Goal: Find specific page/section: Find specific page/section

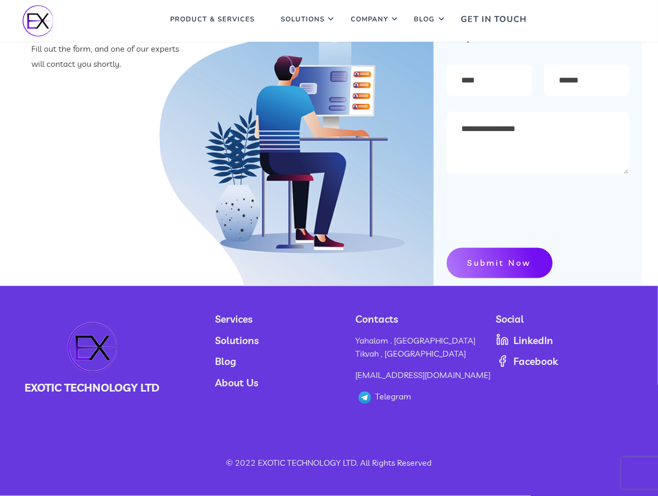
scroll to position [3562, 0]
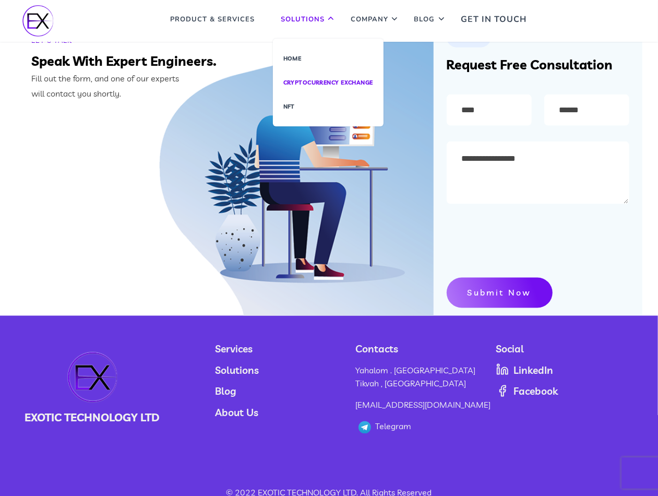
click at [315, 79] on link "cryptocurrency exchange" at bounding box center [328, 82] width 111 height 24
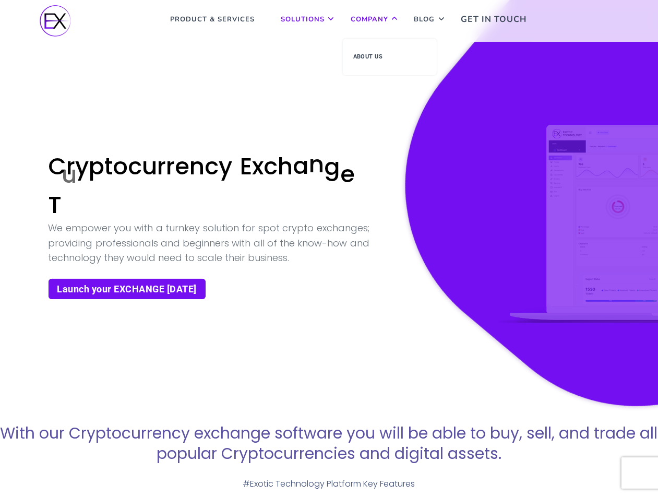
click at [379, 20] on link "Company" at bounding box center [369, 19] width 53 height 39
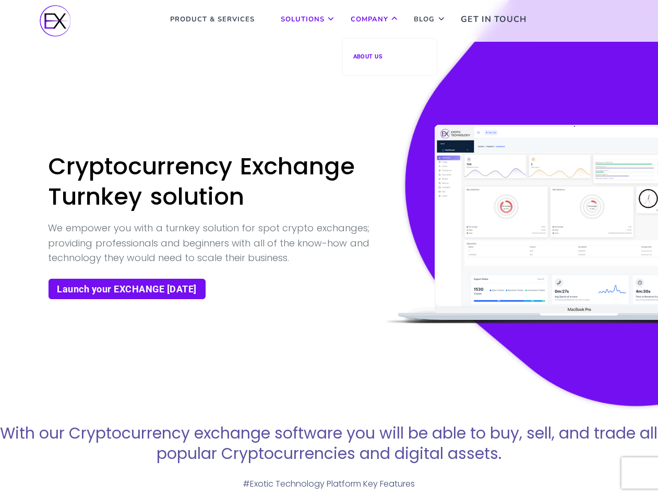
click at [379, 56] on link "About Us" at bounding box center [390, 56] width 94 height 21
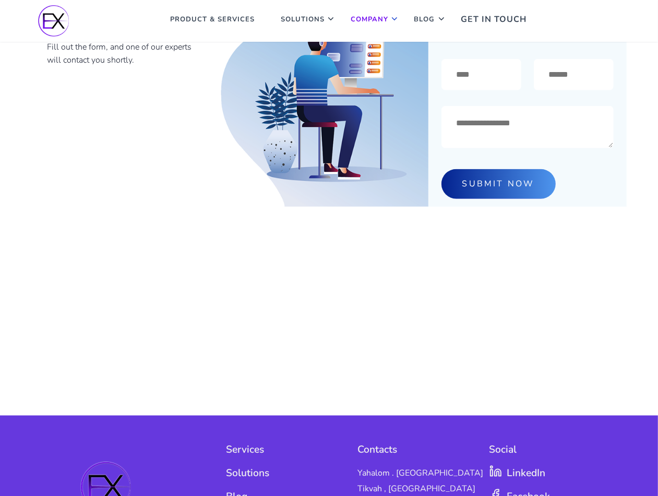
scroll to position [697, 0]
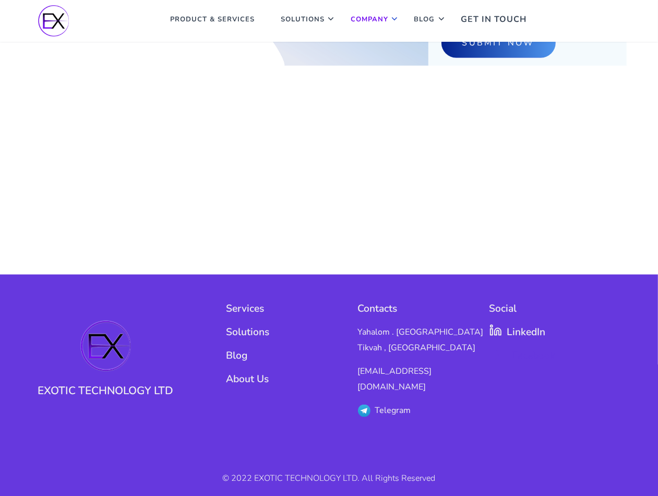
click at [537, 354] on span "Facebook" at bounding box center [531, 355] width 49 height 16
